Goal: Task Accomplishment & Management: Manage account settings

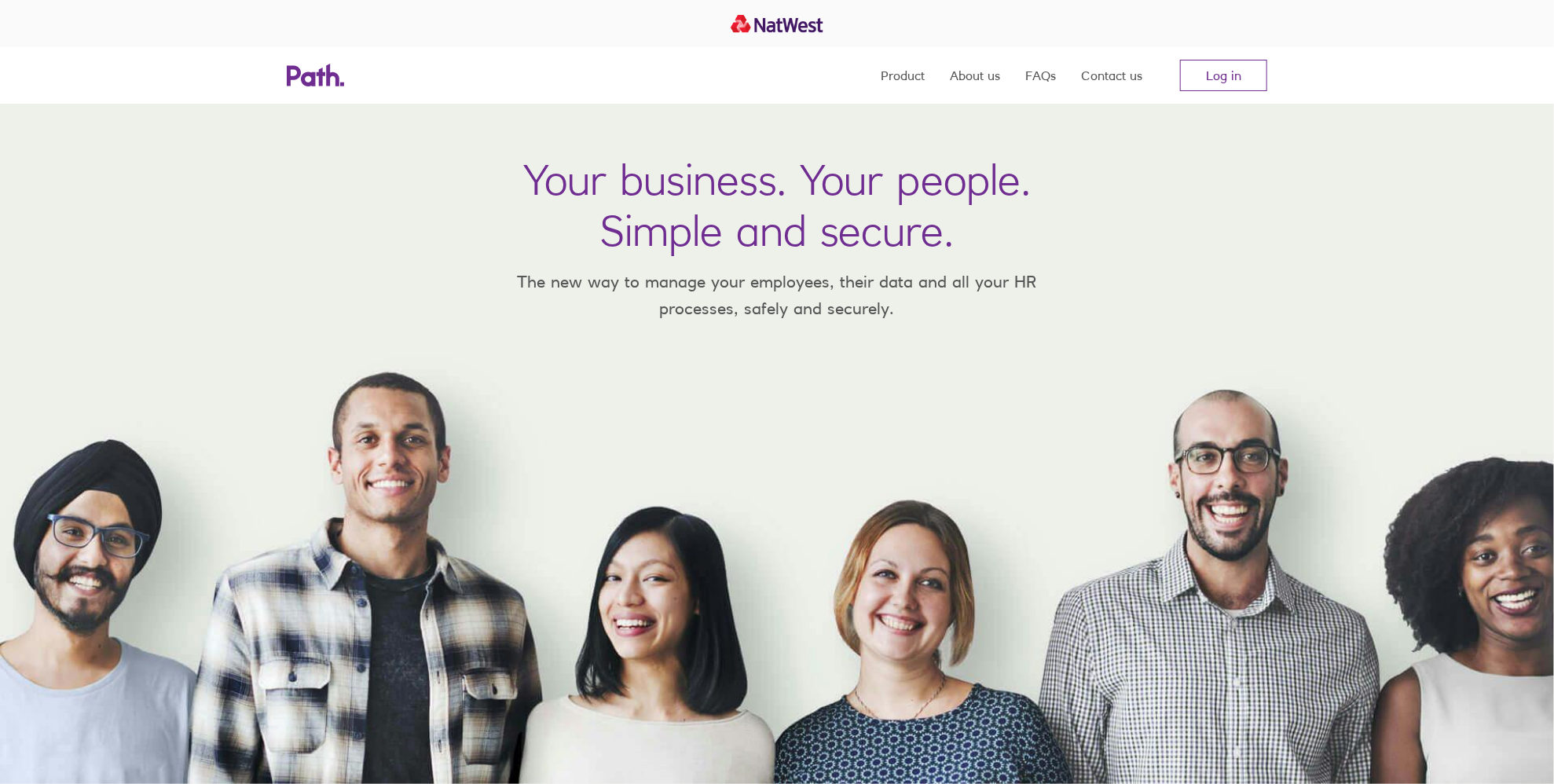
click at [1230, 62] on link "Log in" at bounding box center [1223, 75] width 87 height 31
click at [1236, 64] on link "Log in" at bounding box center [1223, 75] width 87 height 31
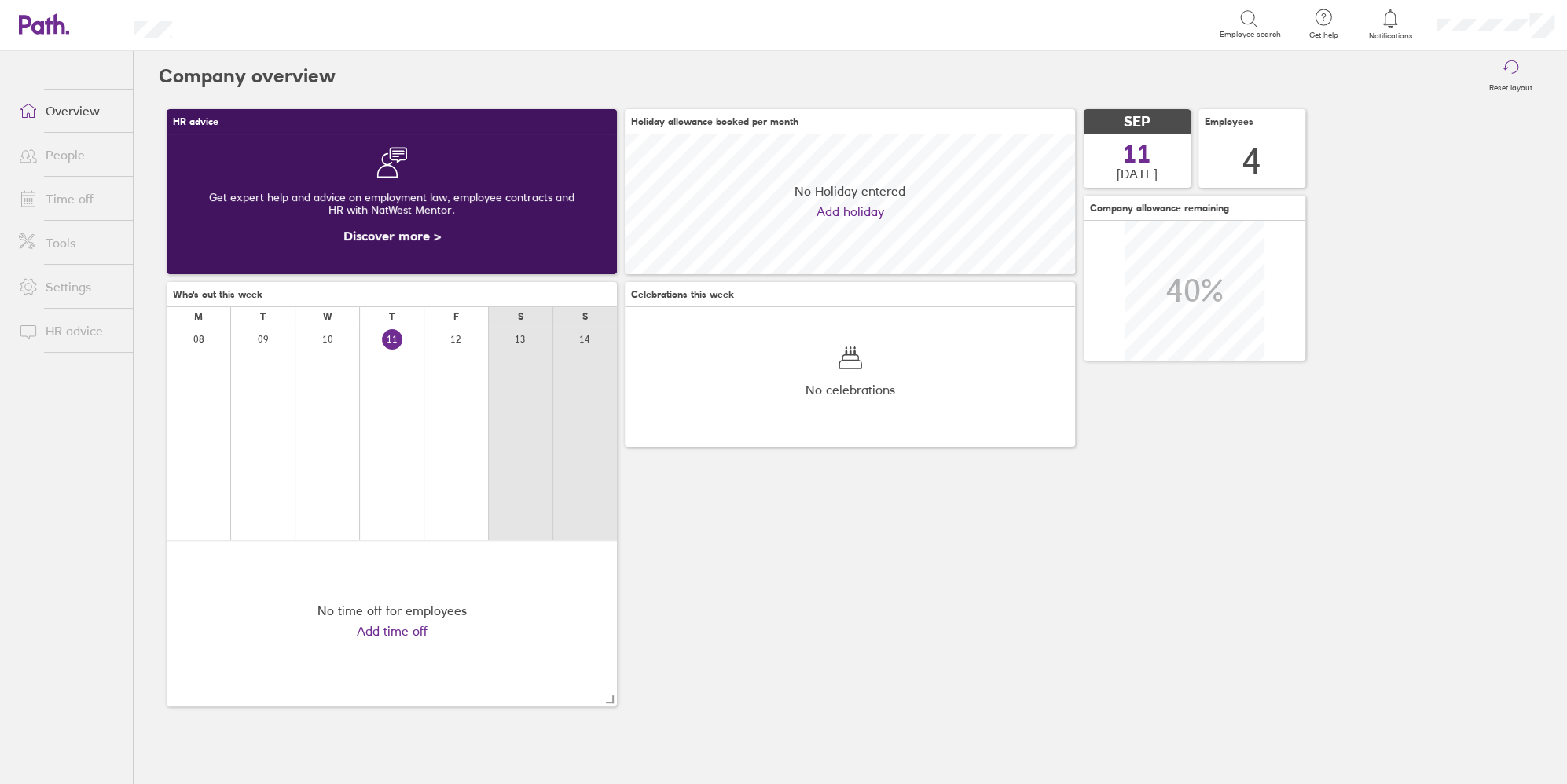
scroll to position [139, 450]
click at [54, 195] on link "Time off" at bounding box center [70, 199] width 127 height 31
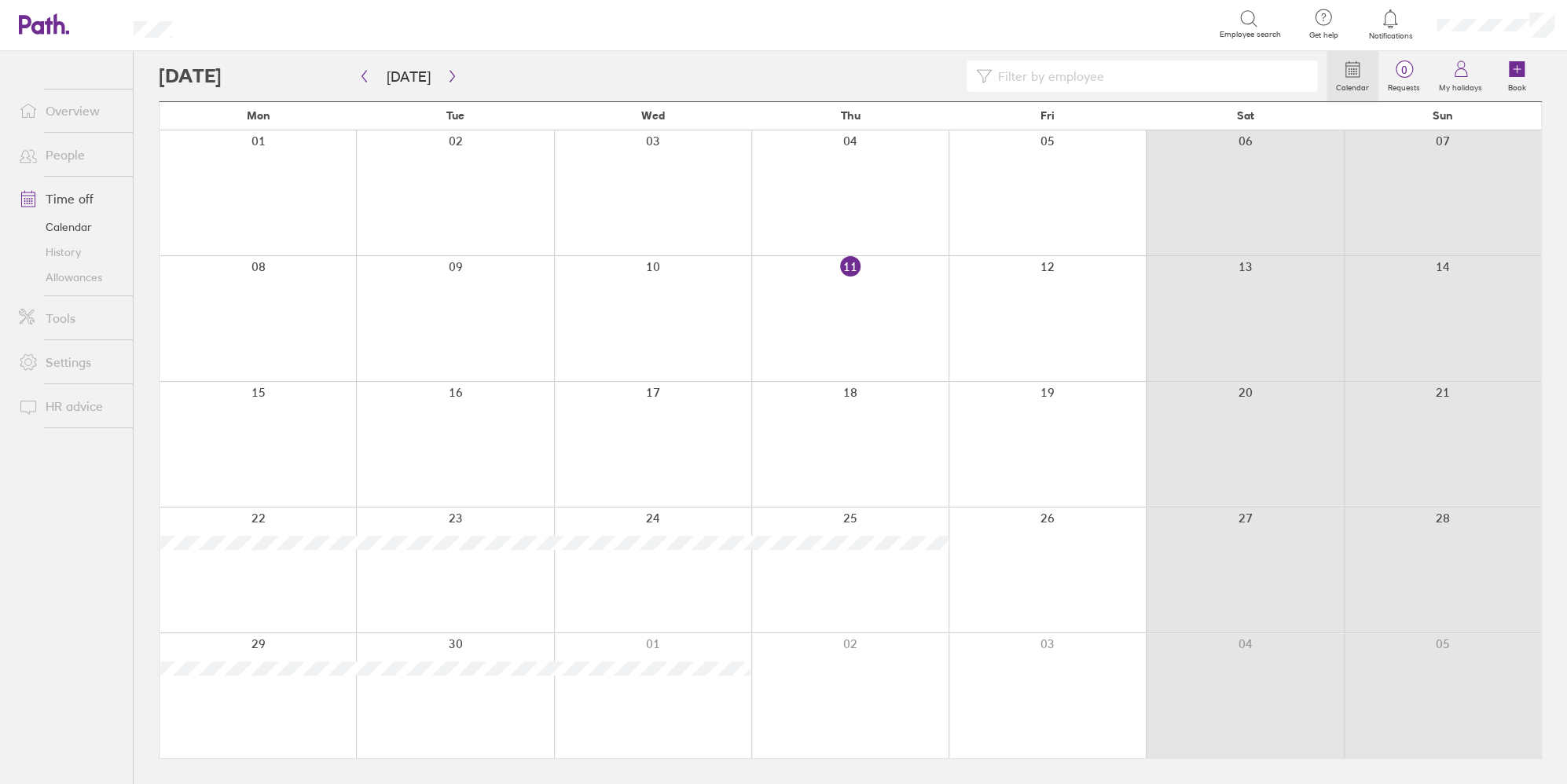
click at [90, 278] on link "Allowances" at bounding box center [70, 276] width 127 height 25
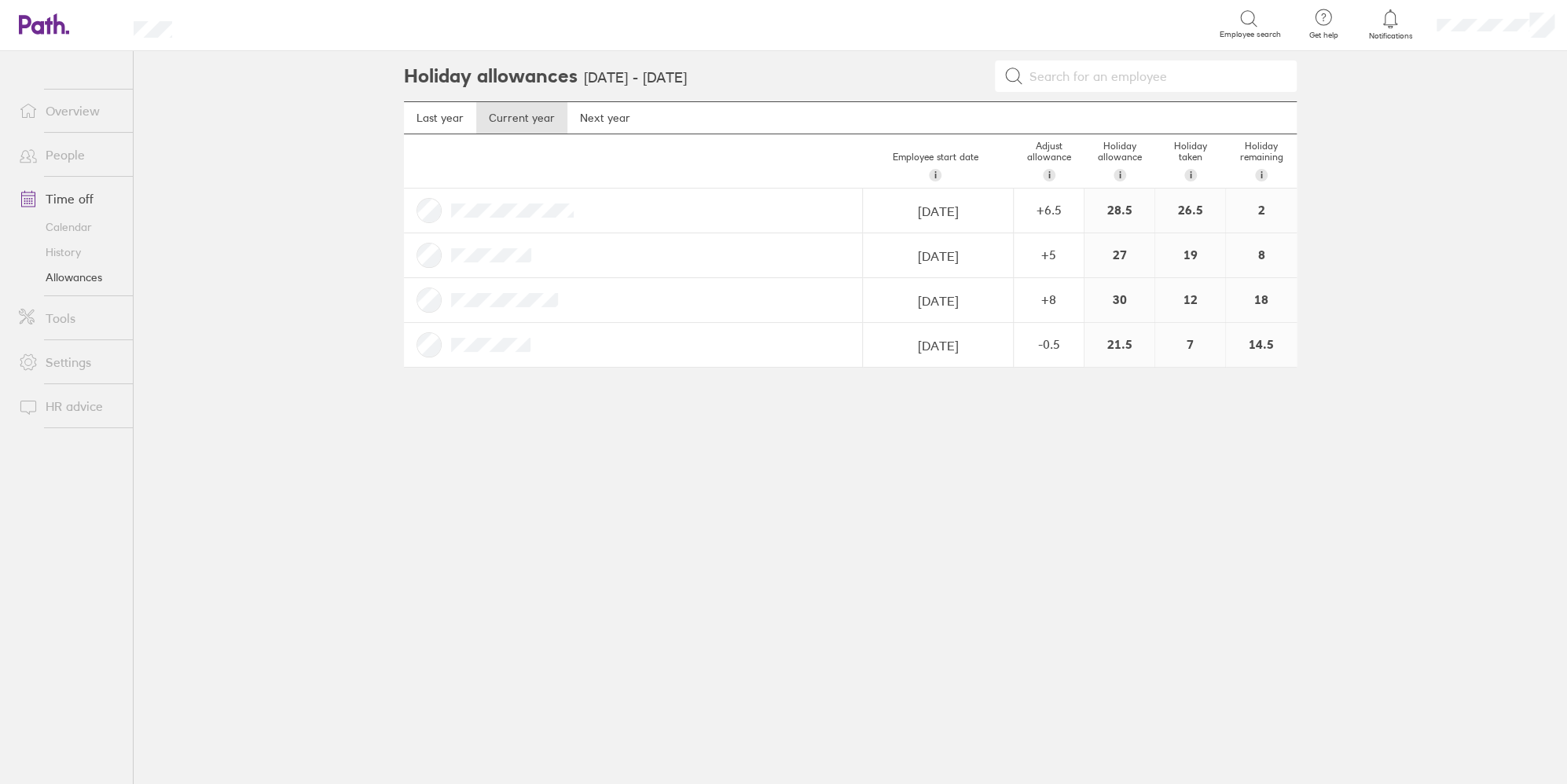
click at [425, 124] on link "Last year" at bounding box center [440, 117] width 72 height 31
click at [1060, 252] on div "+ 20" at bounding box center [1048, 255] width 68 height 14
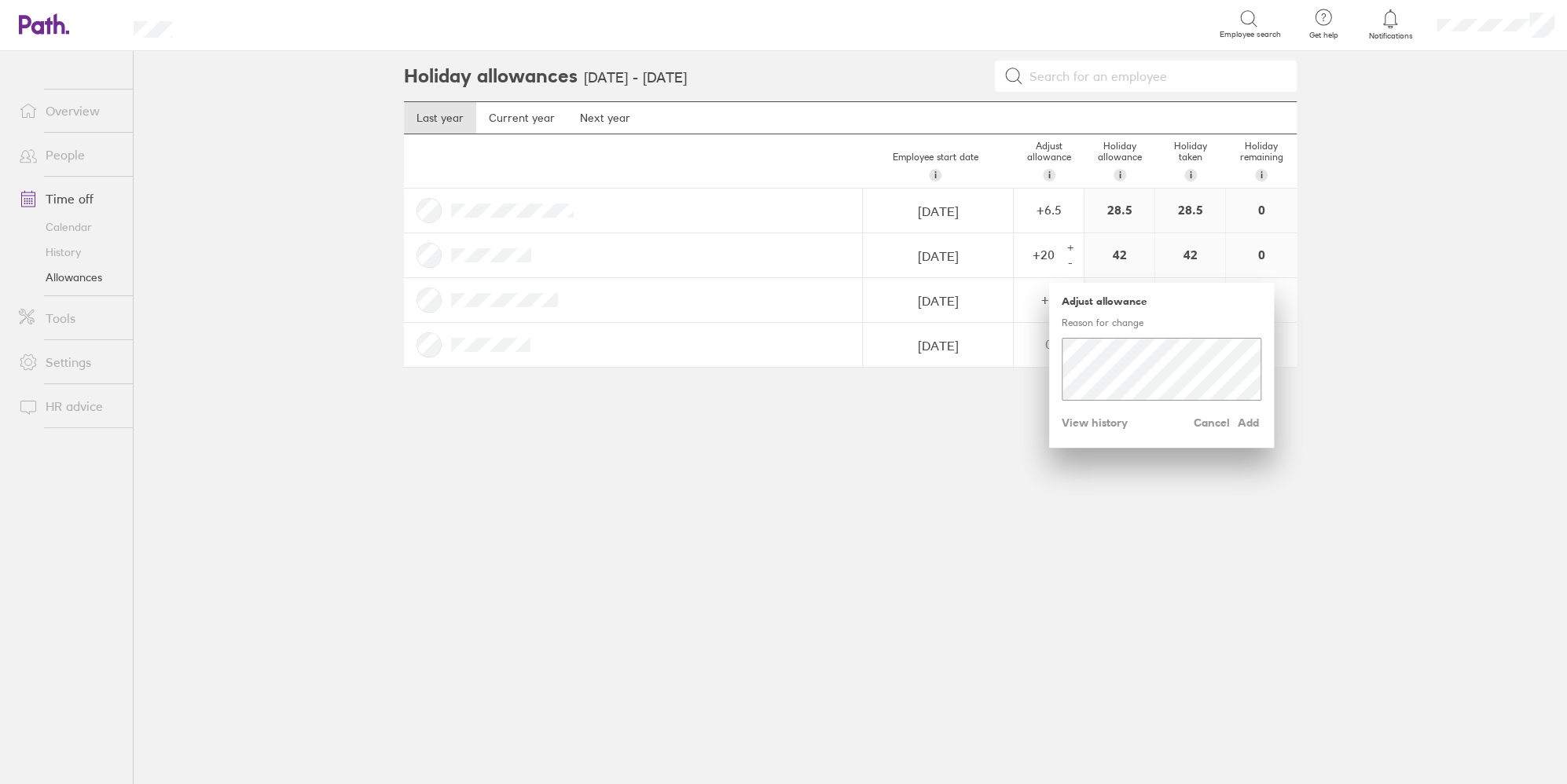
click at [1083, 423] on span "View history" at bounding box center [1094, 422] width 66 height 25
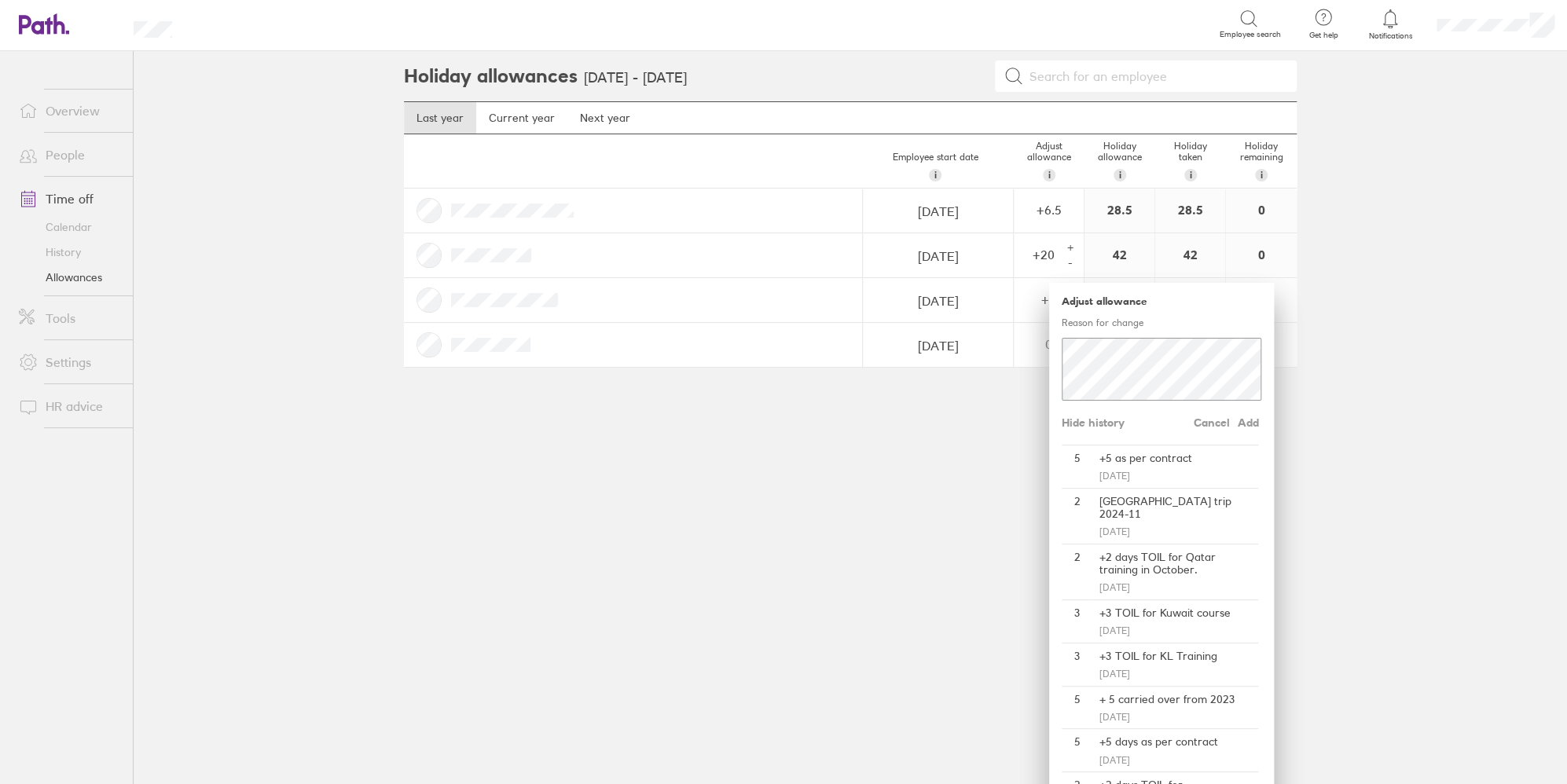
scroll to position [78, 0]
